Goal: Task Accomplishment & Management: Manage account settings

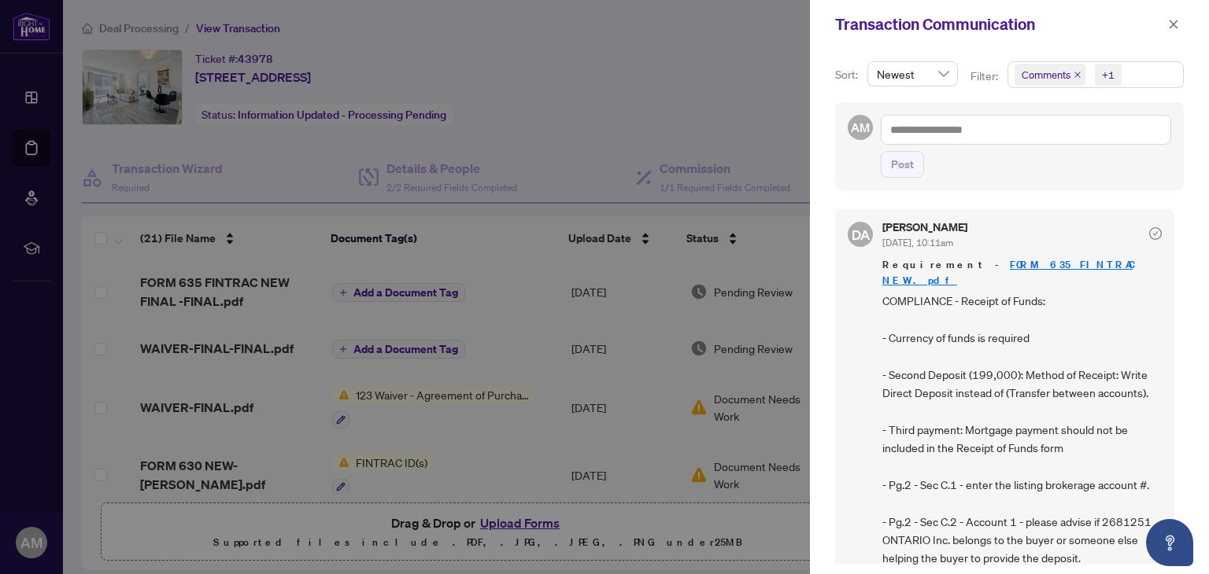
scroll to position [315, 0]
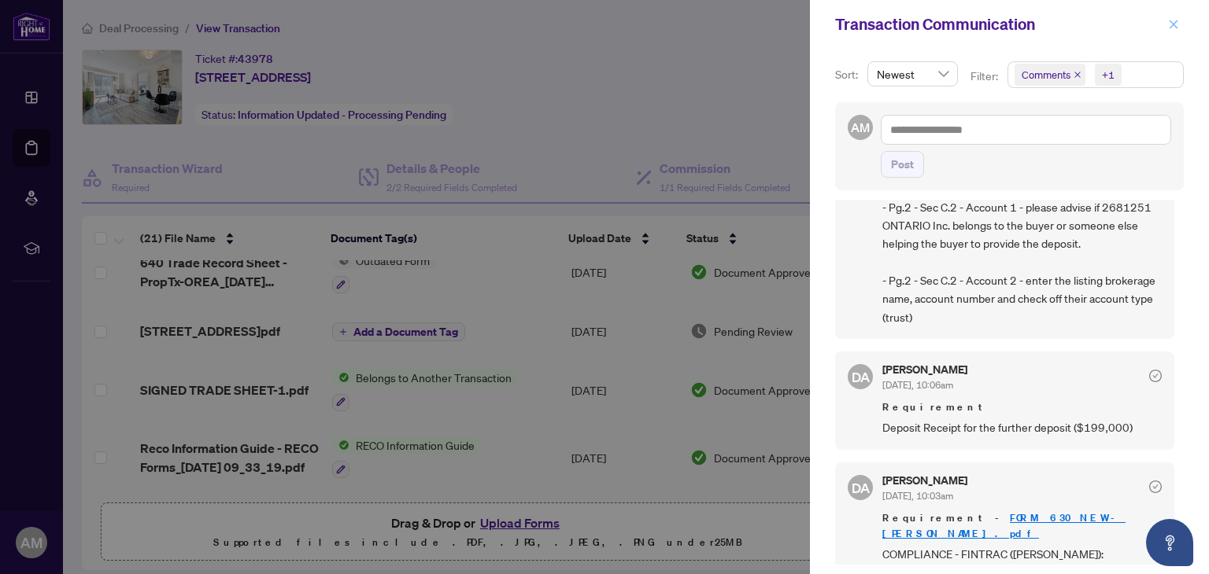
click at [1180, 28] on button "button" at bounding box center [1173, 24] width 20 height 19
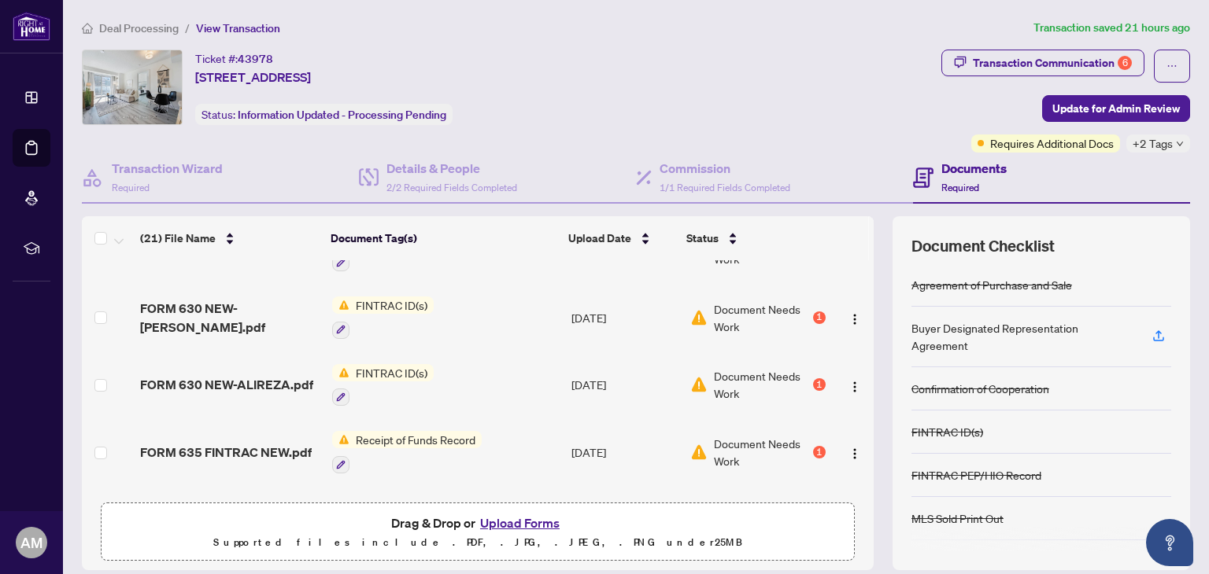
scroll to position [0, 0]
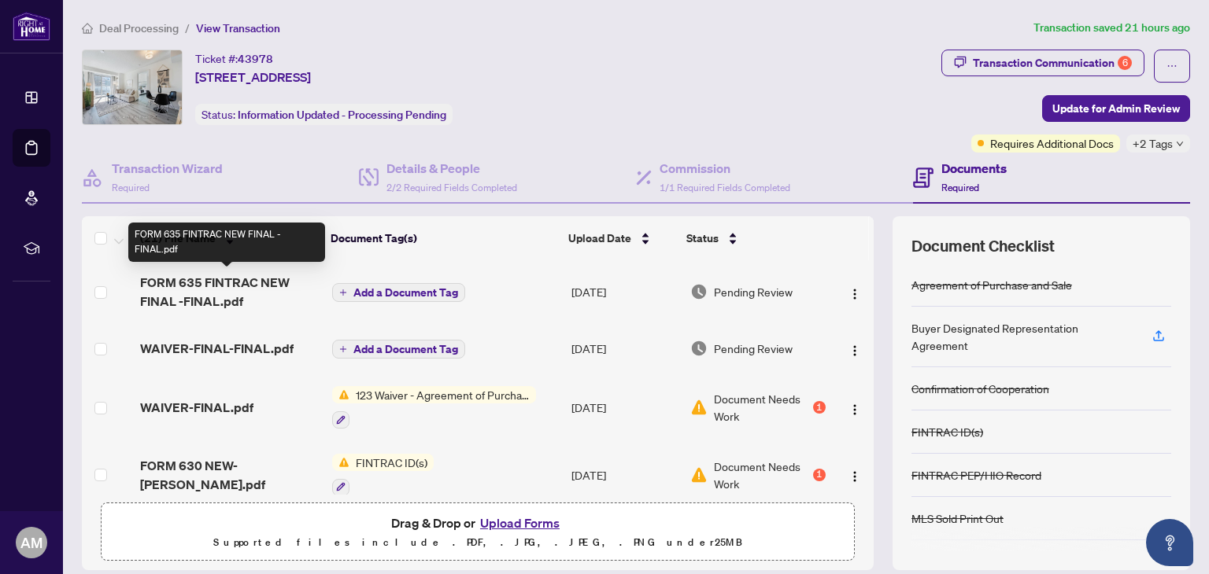
click at [202, 297] on span "FORM 635 FINTRAC NEW FINAL -FINAL.pdf" at bounding box center [229, 292] width 179 height 38
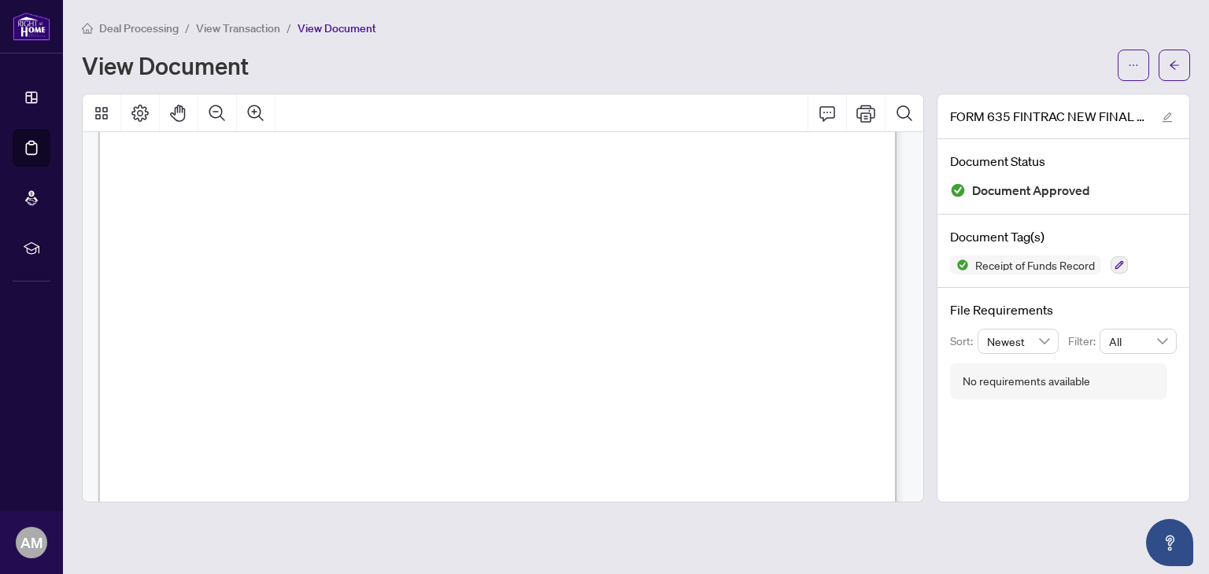
scroll to position [472, 0]
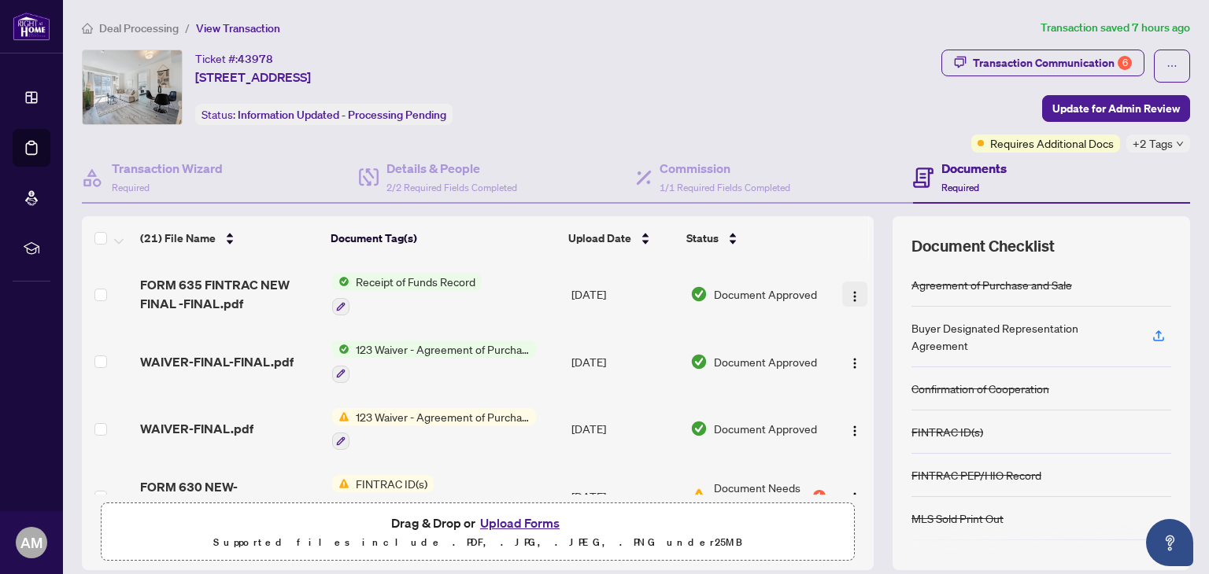
click at [848, 294] on img "button" at bounding box center [854, 296] width 13 height 13
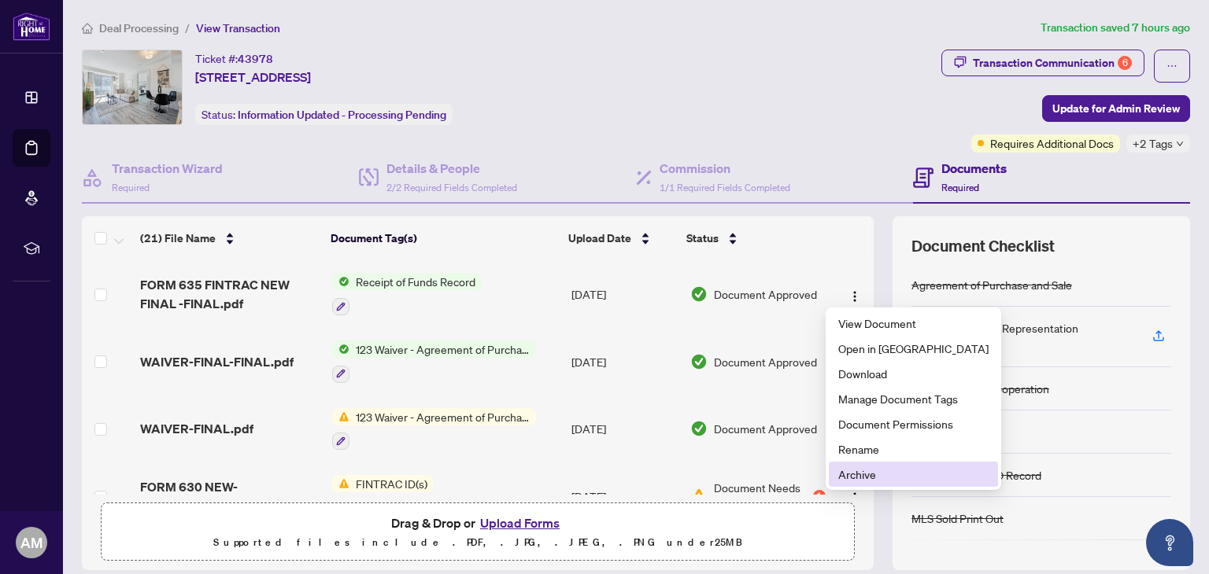
click at [866, 486] on li "Archive" at bounding box center [913, 474] width 169 height 25
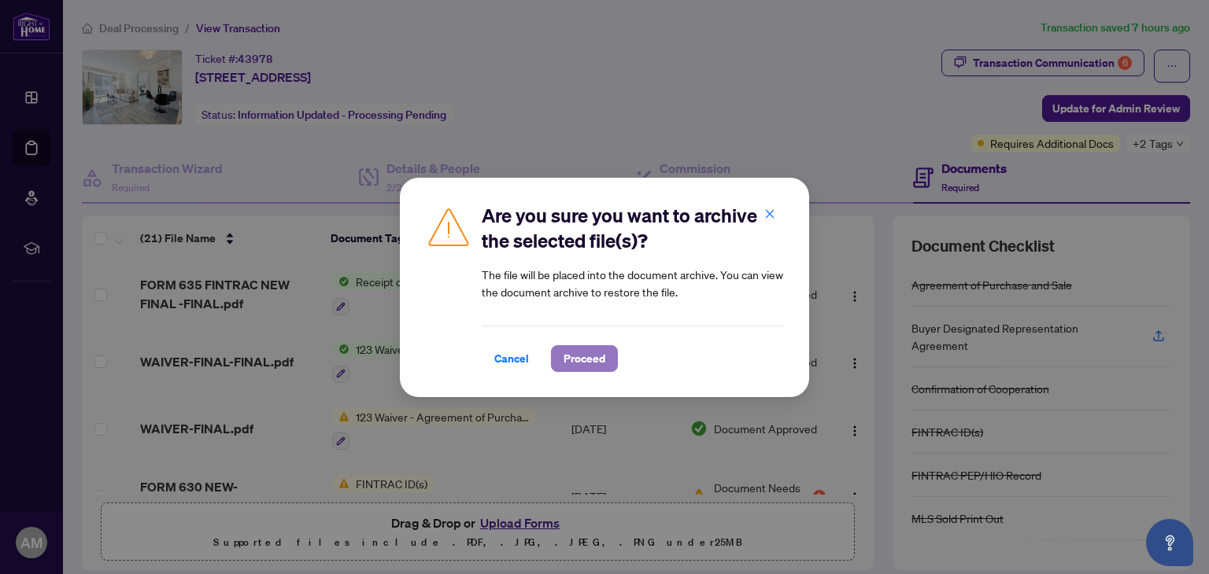
click at [586, 368] on span "Proceed" at bounding box center [584, 358] width 42 height 25
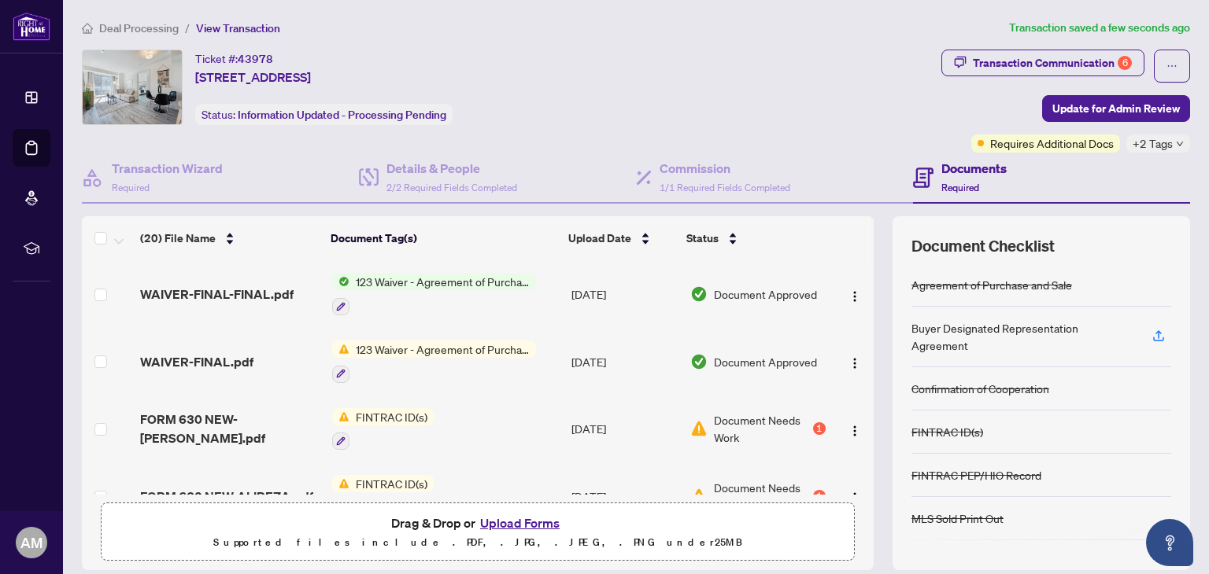
click at [503, 530] on button "Upload Forms" at bounding box center [519, 523] width 89 height 20
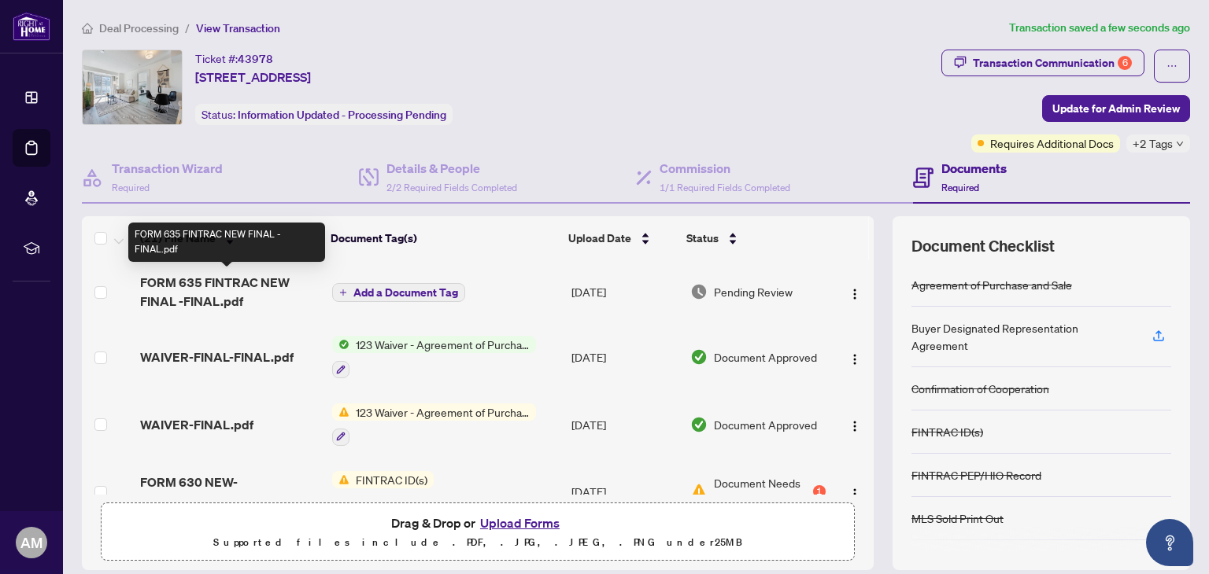
click at [183, 289] on span "FORM 635 FINTRAC NEW FINAL -FINAL.pdf" at bounding box center [229, 292] width 179 height 38
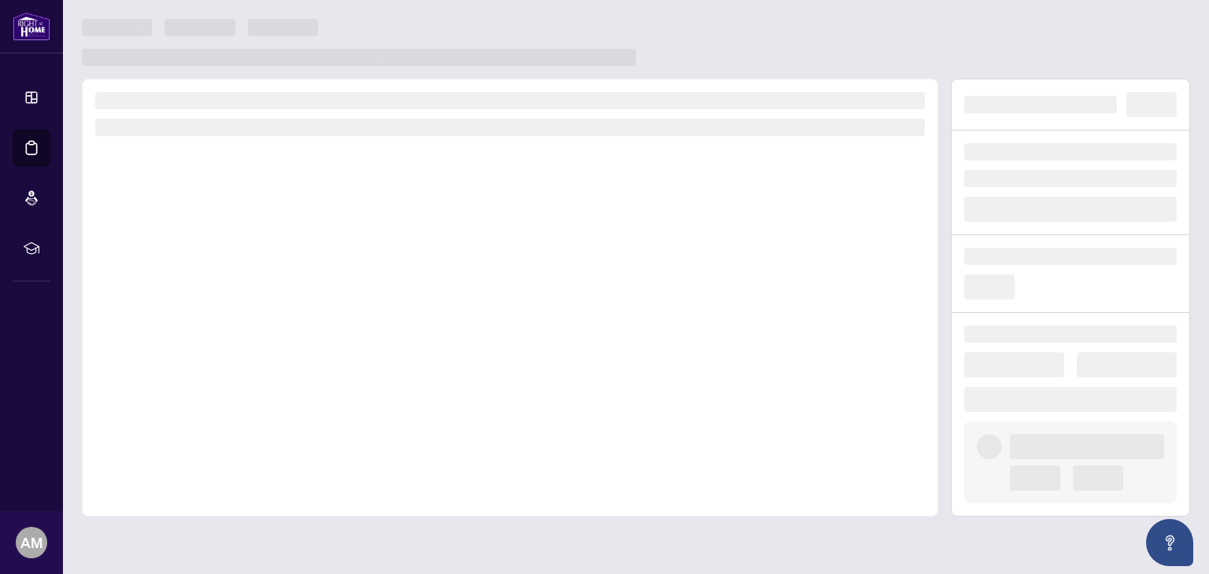
click at [183, 289] on div at bounding box center [510, 298] width 856 height 438
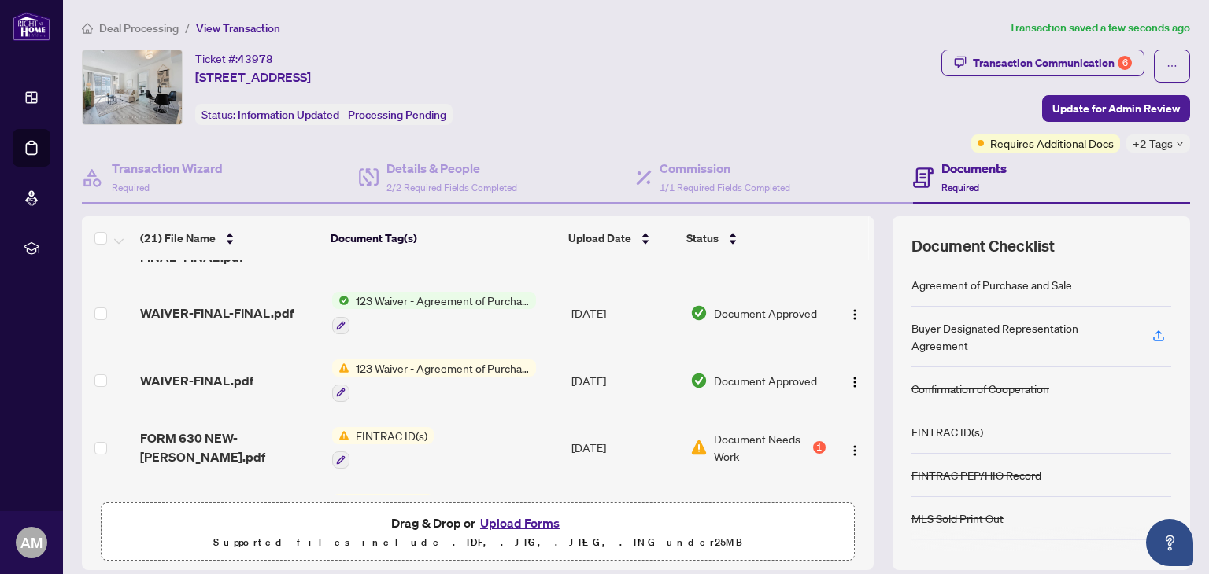
scroll to position [79, 0]
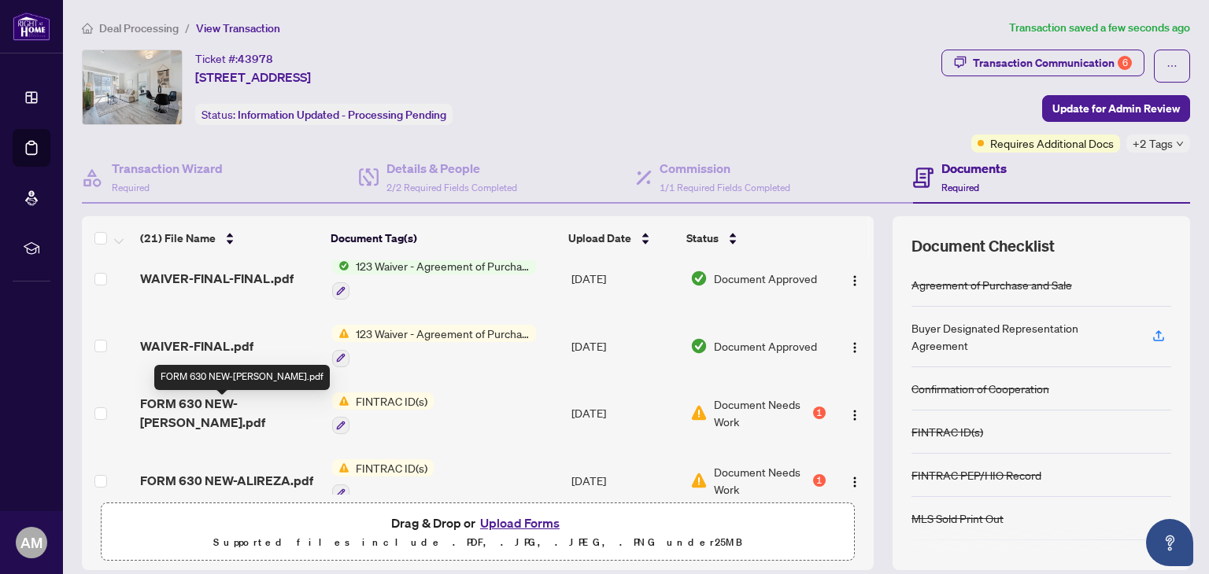
click at [231, 414] on span "FORM 630 NEW-[PERSON_NAME].pdf" at bounding box center [229, 413] width 179 height 38
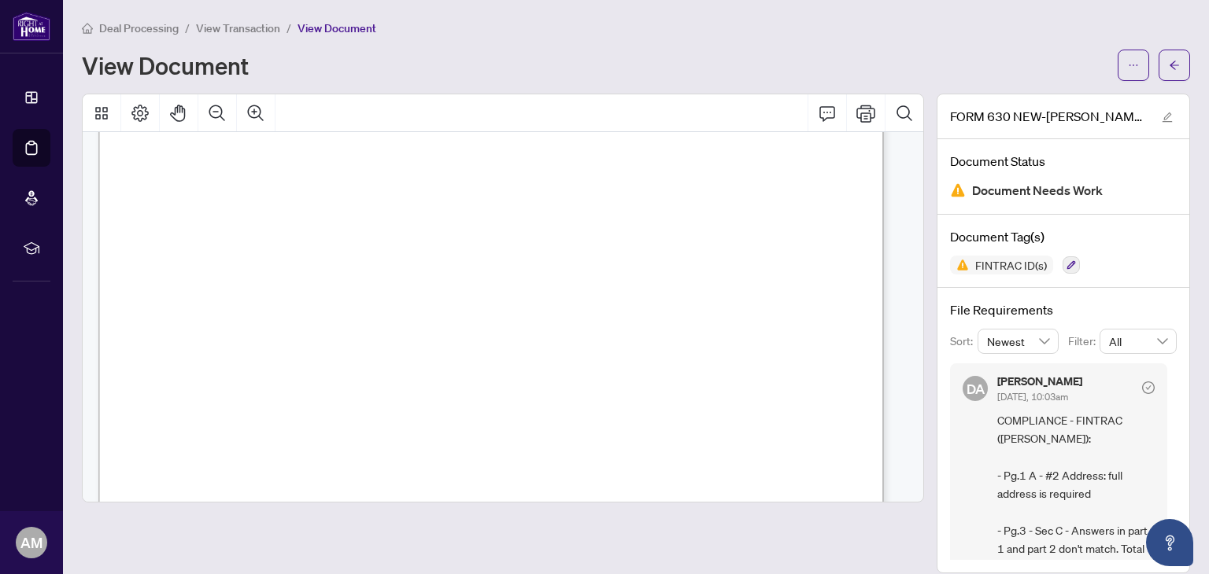
scroll to position [3305, 0]
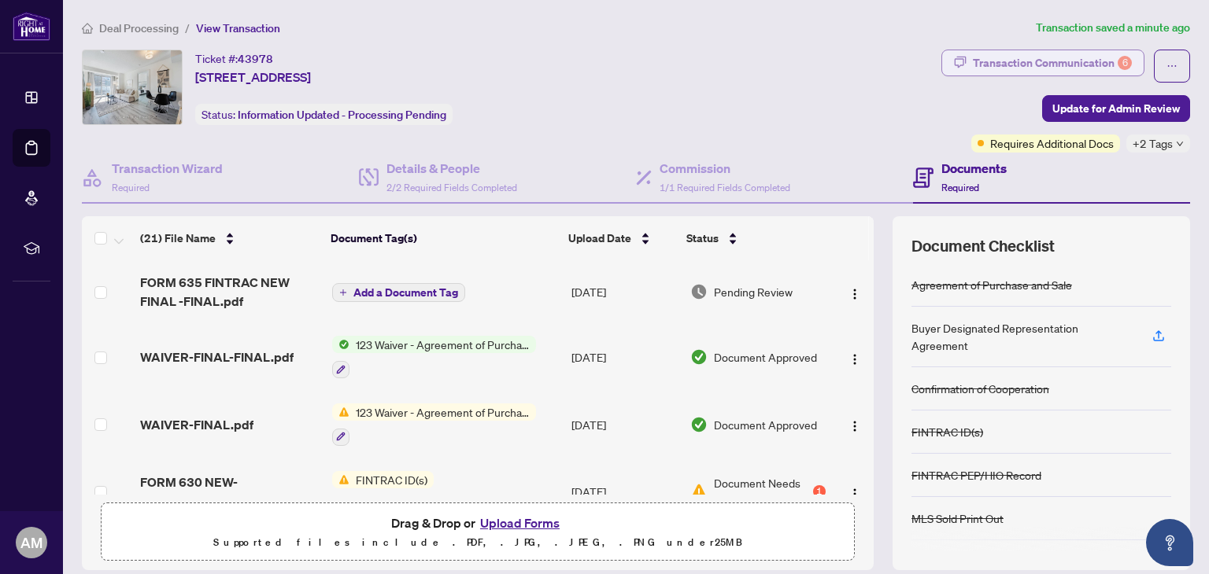
click at [1028, 60] on div "Transaction Communication 6" at bounding box center [1052, 62] width 159 height 25
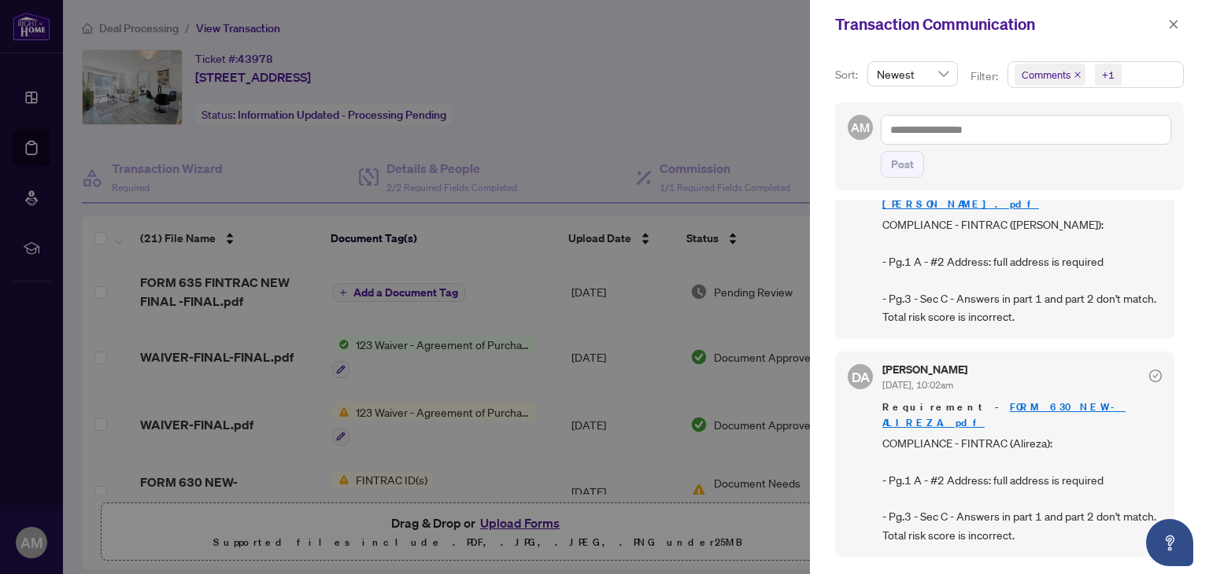
scroll to position [708, 0]
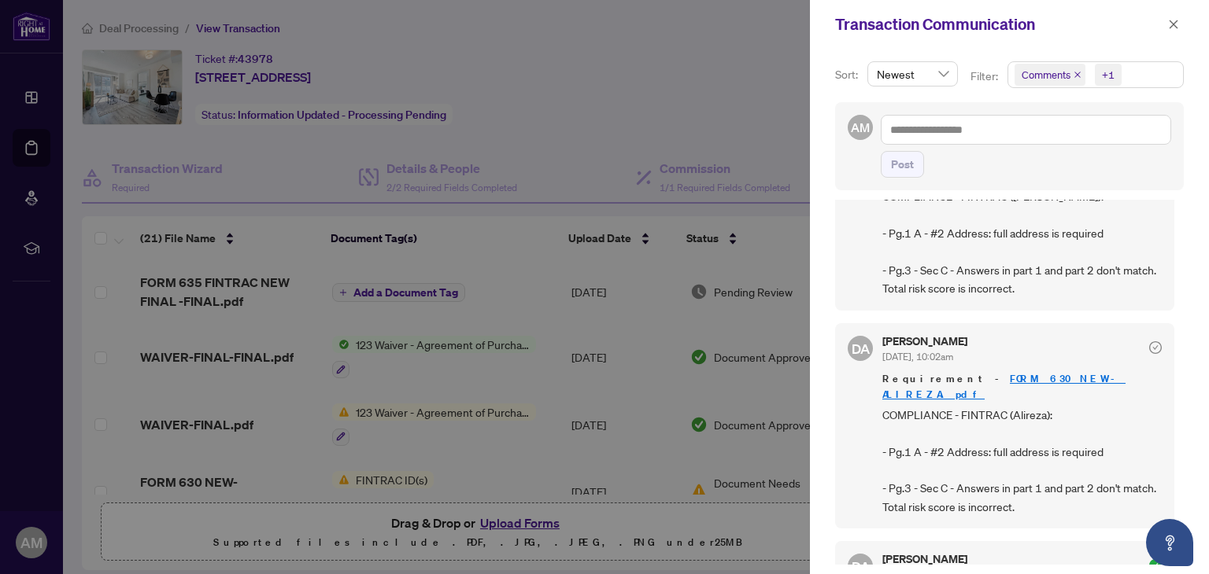
click at [659, 404] on div at bounding box center [604, 287] width 1209 height 574
